Goal: Task Accomplishment & Management: Manage account settings

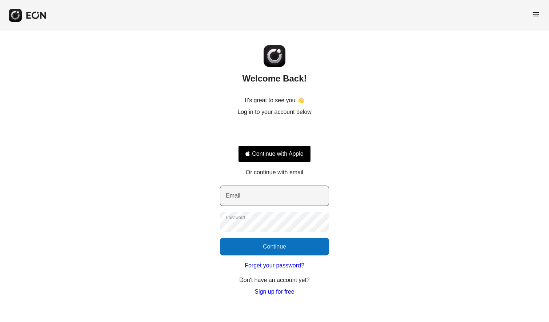
click at [286, 196] on input "Email" at bounding box center [274, 195] width 109 height 20
click at [288, 198] on input "Email" at bounding box center [274, 195] width 109 height 20
type input "**********"
click at [287, 251] on button "Continue" at bounding box center [274, 246] width 109 height 17
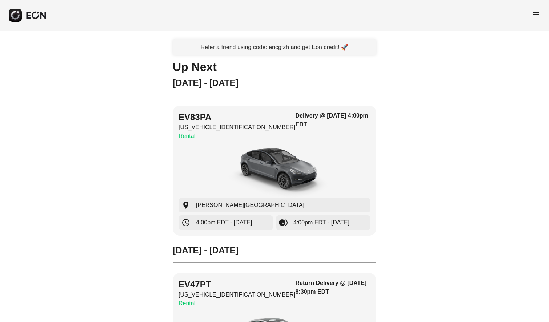
click at [536, 15] on span "menu" at bounding box center [535, 14] width 9 height 9
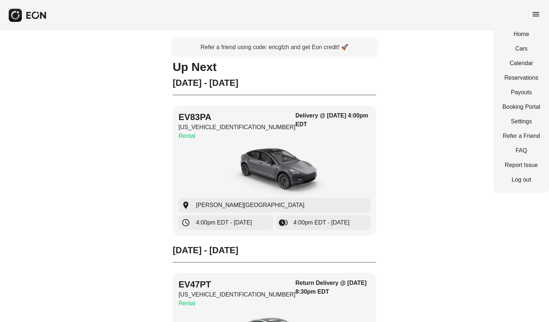
click at [96, 98] on div "Refer a friend using code: ericgfzh and get Eon credit! 🚀 Up Next Sunday - 09/0…" at bounding box center [274, 226] width 549 height 390
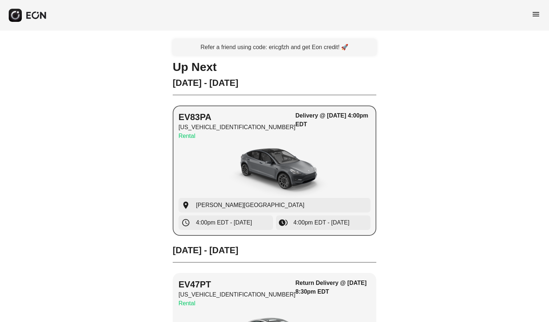
click at [282, 168] on img "button" at bounding box center [274, 170] width 109 height 55
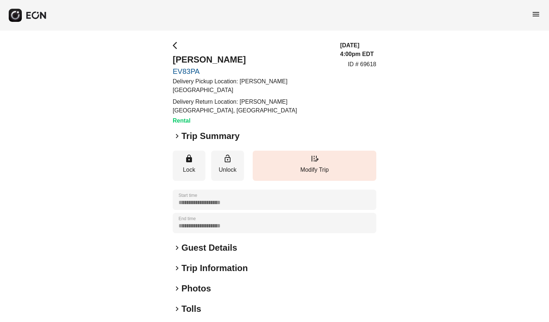
click at [174, 47] on span "arrow_back_ios" at bounding box center [177, 45] width 9 height 9
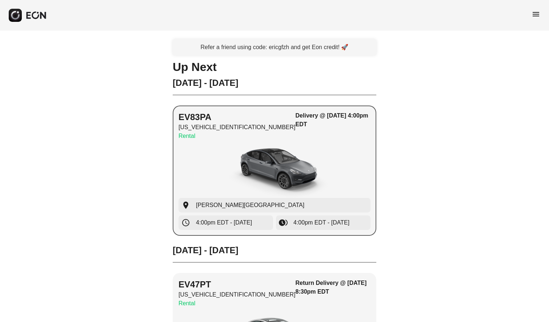
click at [293, 148] on img "button" at bounding box center [274, 170] width 109 height 55
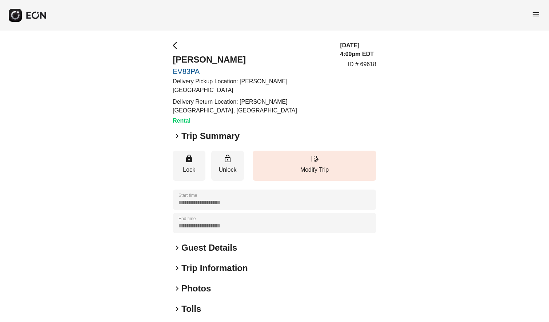
click at [537, 16] on span "menu" at bounding box center [535, 14] width 9 height 9
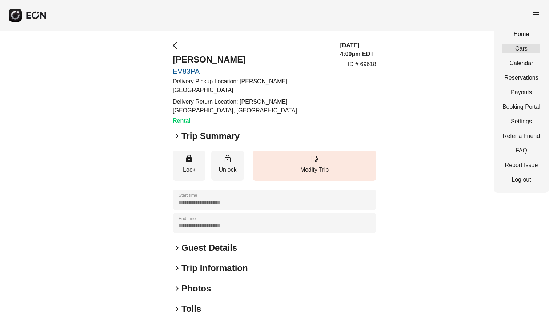
click at [521, 49] on link "Cars" at bounding box center [521, 48] width 38 height 9
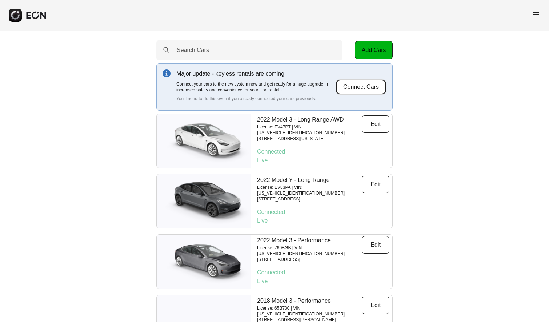
click at [357, 88] on button "Connect Cars" at bounding box center [360, 86] width 51 height 15
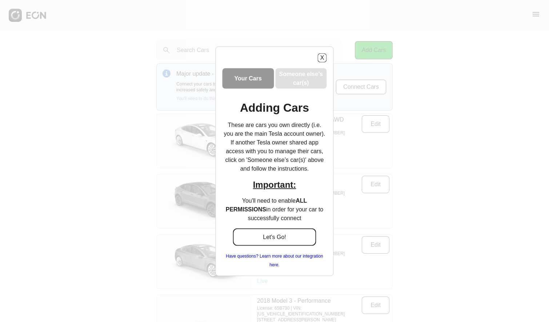
click at [281, 234] on button "Let's Go!" at bounding box center [275, 236] width 84 height 17
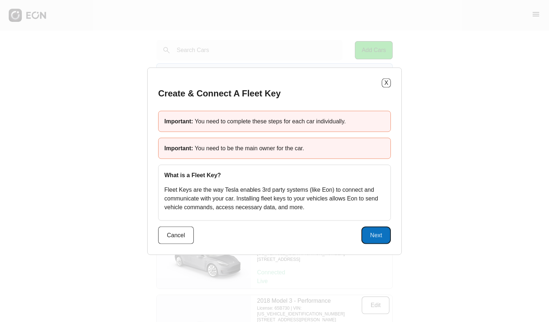
click at [378, 235] on button "Next" at bounding box center [375, 234] width 29 height 17
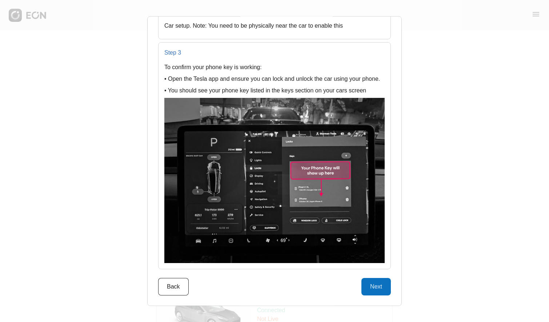
scroll to position [33, 0]
